Goal: Task Accomplishment & Management: Use online tool/utility

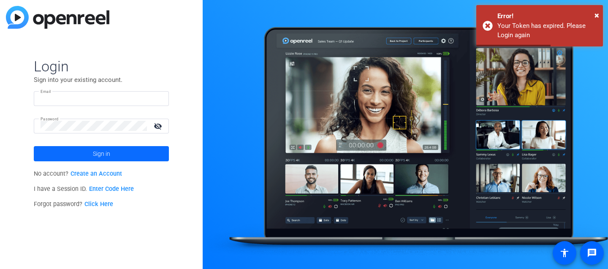
type input "[PERSON_NAME][EMAIL_ADDRESS][DOMAIN_NAME]"
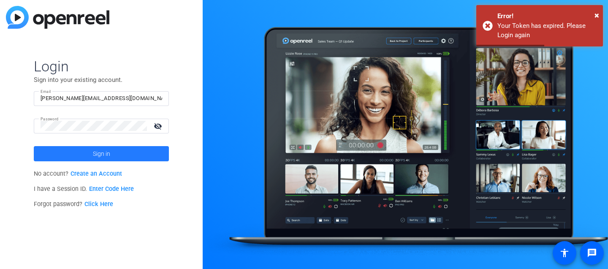
click at [133, 153] on span at bounding box center [101, 154] width 135 height 20
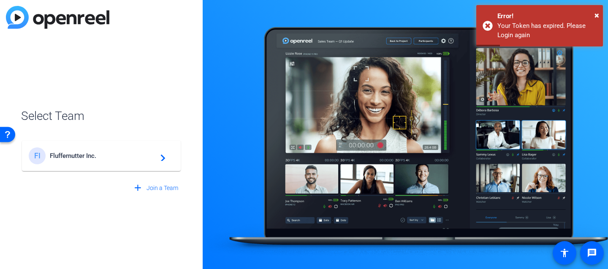
click at [96, 156] on span "Fluffernutter Inc." at bounding box center [103, 156] width 106 height 8
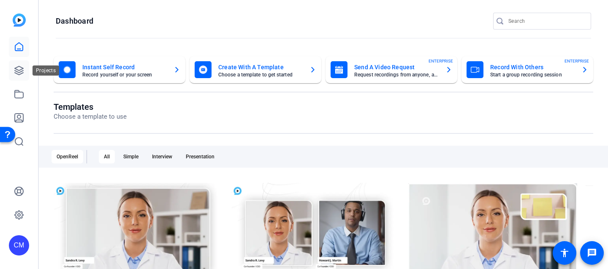
click at [22, 70] on icon at bounding box center [19, 70] width 10 height 10
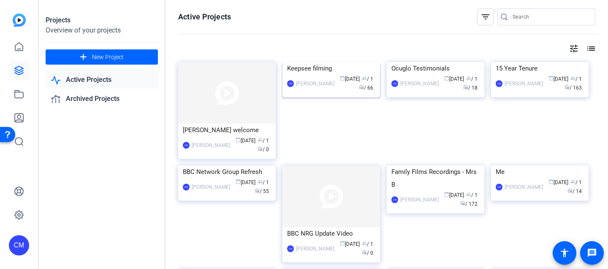
click at [338, 62] on img at bounding box center [332, 62] width 98 height 0
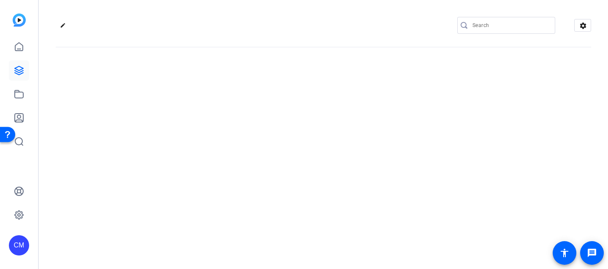
click at [338, 107] on div "edit settings" at bounding box center [324, 134] width 570 height 269
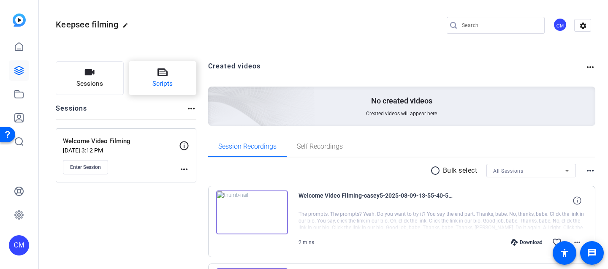
click at [164, 84] on span "Scripts" at bounding box center [163, 84] width 20 height 10
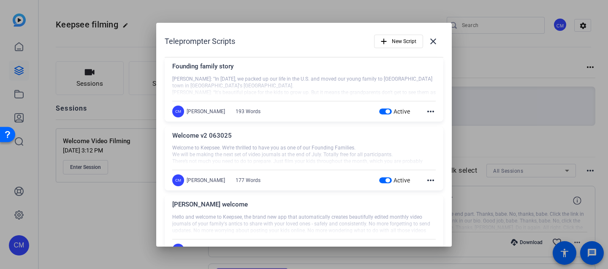
click at [432, 113] on mat-icon "more_horiz" at bounding box center [431, 111] width 10 height 10
click at [435, 122] on span "Edit" at bounding box center [450, 124] width 34 height 10
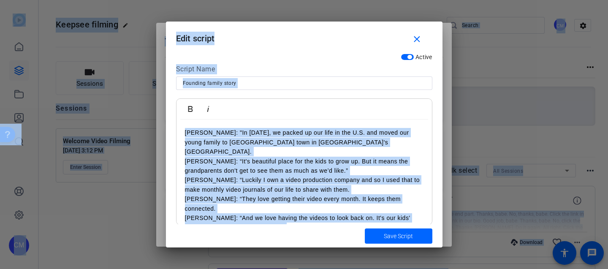
click at [300, 157] on p "[PERSON_NAME]: “It's beautiful place for the kids to grow up. But it means the …" at bounding box center [304, 166] width 239 height 19
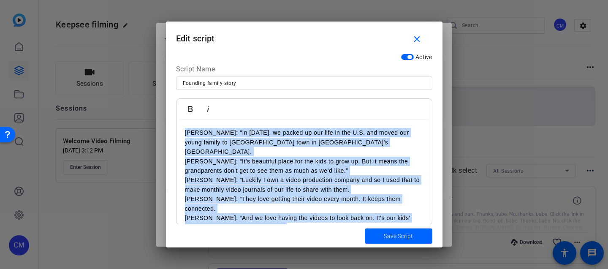
scroll to position [9, 0]
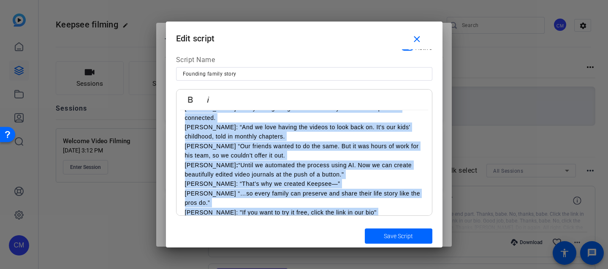
drag, startPoint x: 185, startPoint y: 135, endPoint x: 261, endPoint y: 298, distance: 180.1
click at [261, 269] on html "Accessibility Screen-Reader Guide, Feedback, and Issue Reporting | New window C…" at bounding box center [304, 134] width 608 height 269
copy div "Lorem: "Ip 6212, do sitame co adi elit se doe T.I. utl etdol mag aliqu enimad m…"
click at [419, 33] on span "button" at bounding box center [419, 39] width 27 height 20
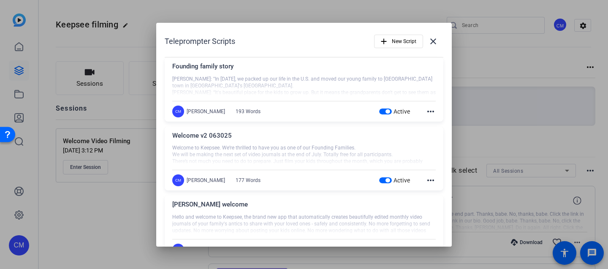
click at [319, 36] on div "Teleprompter Scripts add New Script close" at bounding box center [304, 41] width 279 height 20
click at [431, 38] on mat-icon "close" at bounding box center [433, 41] width 10 height 10
